Goal: Task Accomplishment & Management: Use online tool/utility

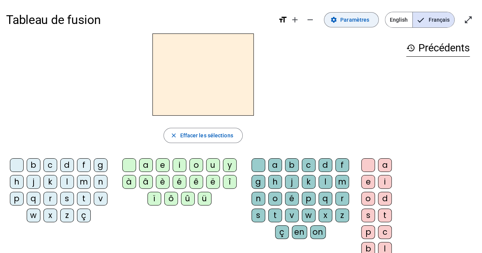
click at [353, 20] on span "Paramètres" at bounding box center [354, 19] width 29 height 9
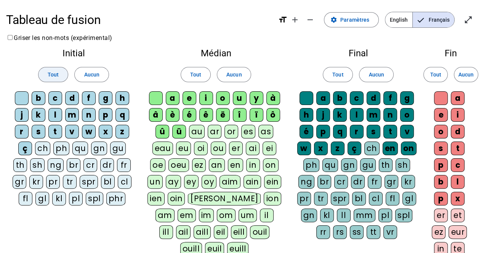
click at [55, 71] on span "Tout" at bounding box center [53, 74] width 11 height 9
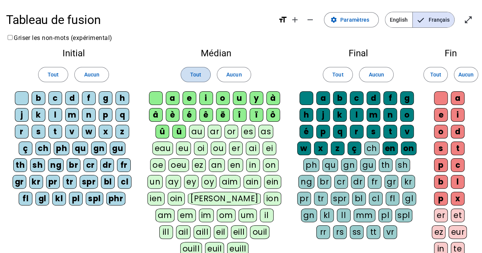
click at [189, 69] on span at bounding box center [195, 74] width 29 height 18
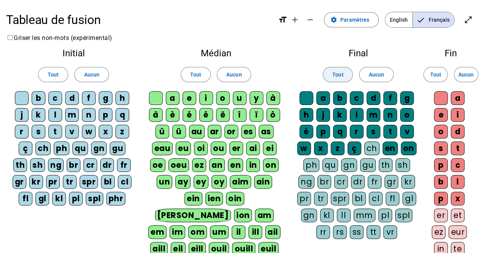
click at [337, 75] on span "Tout" at bounding box center [337, 74] width 11 height 9
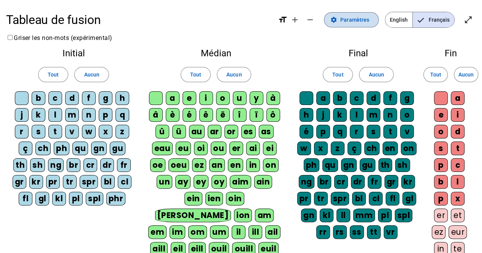
click at [352, 19] on span "Paramètres" at bounding box center [354, 19] width 29 height 9
click at [467, 19] on mat-icon "open_in_full" at bounding box center [467, 19] width 9 height 9
click at [51, 73] on span "Tout" at bounding box center [53, 74] width 11 height 9
click at [467, 20] on mat-icon "close_fullscreen" at bounding box center [467, 19] width 9 height 9
click at [468, 19] on mat-icon "open_in_full" at bounding box center [467, 19] width 9 height 9
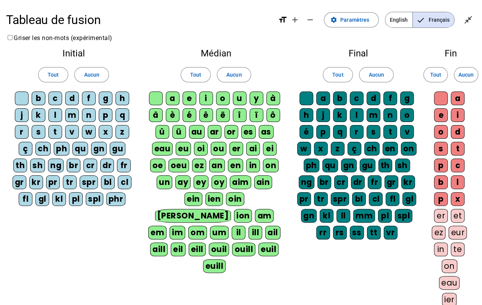
click at [89, 99] on div "f" at bounding box center [89, 98] width 14 height 14
click at [93, 98] on div "f" at bounding box center [89, 98] width 14 height 14
click at [91, 98] on div "f" at bounding box center [89, 98] width 14 height 14
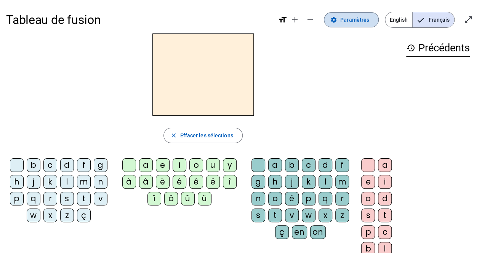
click at [356, 21] on span "Paramètres" at bounding box center [354, 19] width 29 height 9
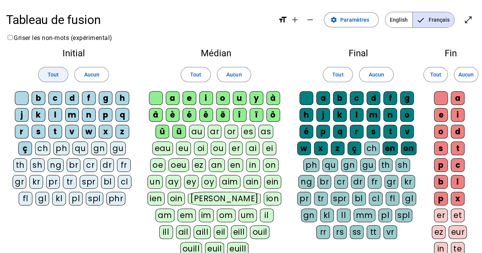
click at [58, 74] on span "Tout" at bounding box center [53, 74] width 11 height 9
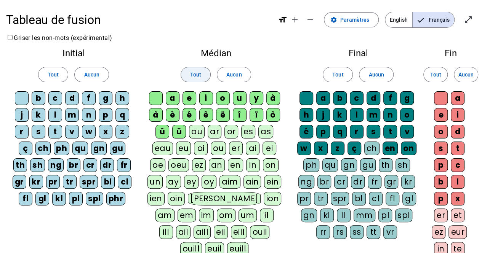
click at [200, 75] on span "Tout" at bounding box center [195, 74] width 11 height 9
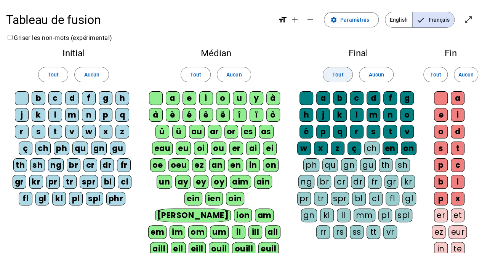
click at [339, 76] on span "Tout" at bounding box center [337, 74] width 11 height 9
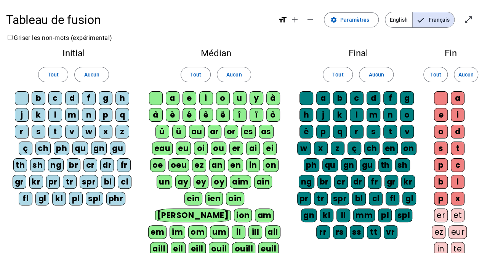
click at [448, 54] on h2 "Fin" at bounding box center [450, 53] width 38 height 9
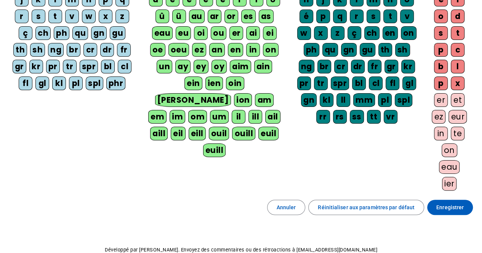
scroll to position [118, 0]
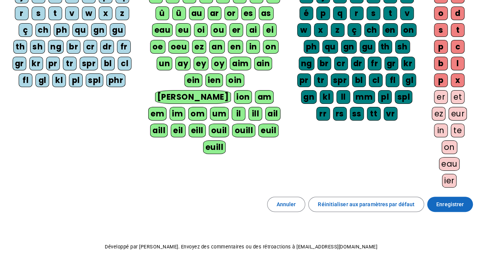
click at [448, 201] on span "Enregistrer" at bounding box center [449, 204] width 27 height 9
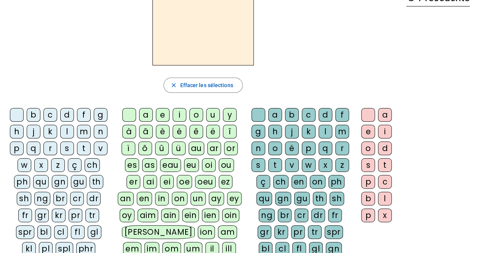
scroll to position [67, 0]
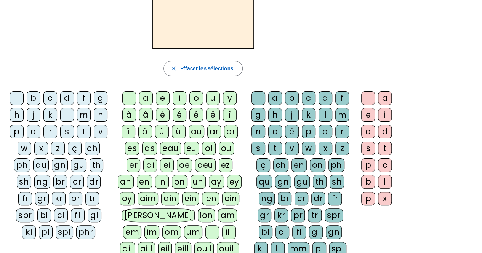
click at [83, 97] on div "f" at bounding box center [84, 98] width 14 height 14
click at [196, 112] on div "ê" at bounding box center [196, 115] width 14 height 14
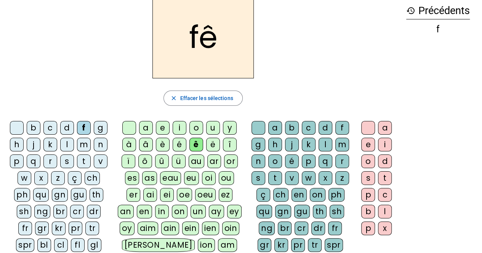
scroll to position [35, 0]
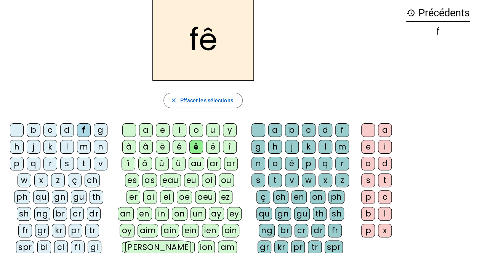
click at [273, 177] on div "t" at bounding box center [275, 181] width 14 height 14
click at [364, 147] on div "e" at bounding box center [368, 147] width 14 height 14
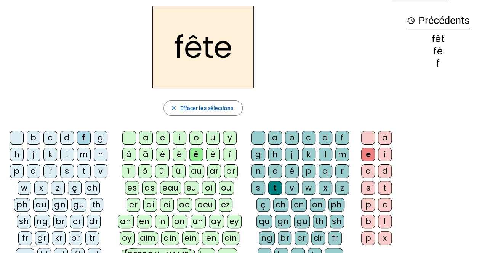
scroll to position [27, 0]
click at [85, 171] on div "t" at bounding box center [84, 171] width 14 height 14
click at [37, 136] on div "b" at bounding box center [34, 138] width 14 height 14
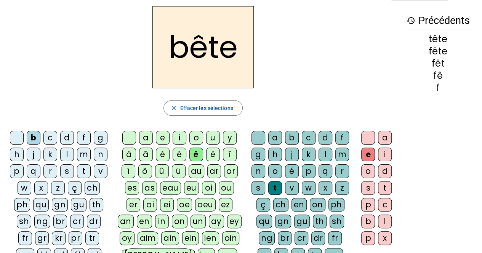
click at [212, 137] on div "u" at bounding box center [213, 138] width 14 height 14
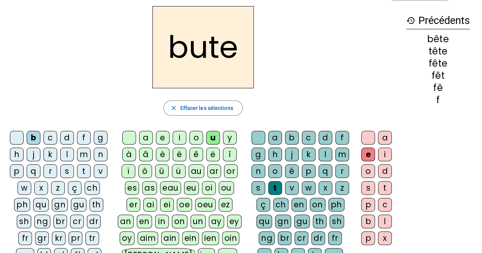
click at [258, 187] on div "s" at bounding box center [258, 188] width 14 height 14
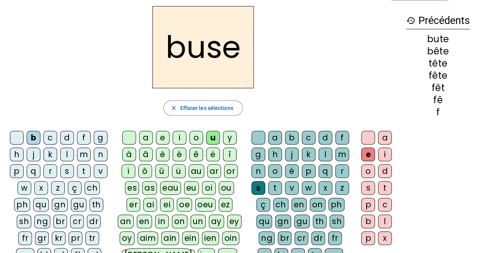
click at [182, 135] on div "i" at bounding box center [179, 138] width 14 height 14
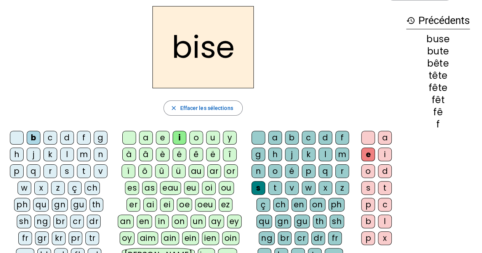
click at [147, 134] on div "a" at bounding box center [146, 138] width 14 height 14
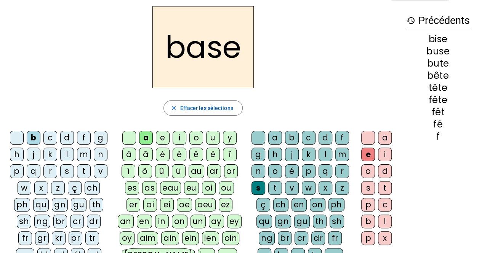
click at [53, 167] on div "r" at bounding box center [50, 171] width 14 height 14
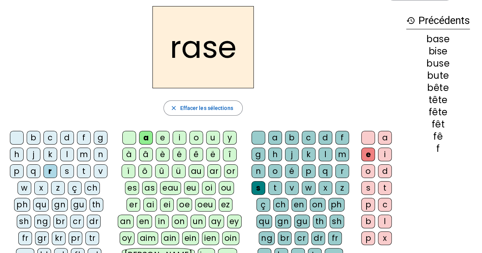
click at [257, 150] on div "g" at bounding box center [258, 155] width 14 height 14
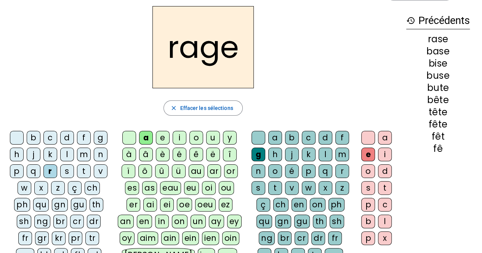
click at [20, 169] on div "p" at bounding box center [17, 171] width 14 height 14
